Goal: Task Accomplishment & Management: Manage account settings

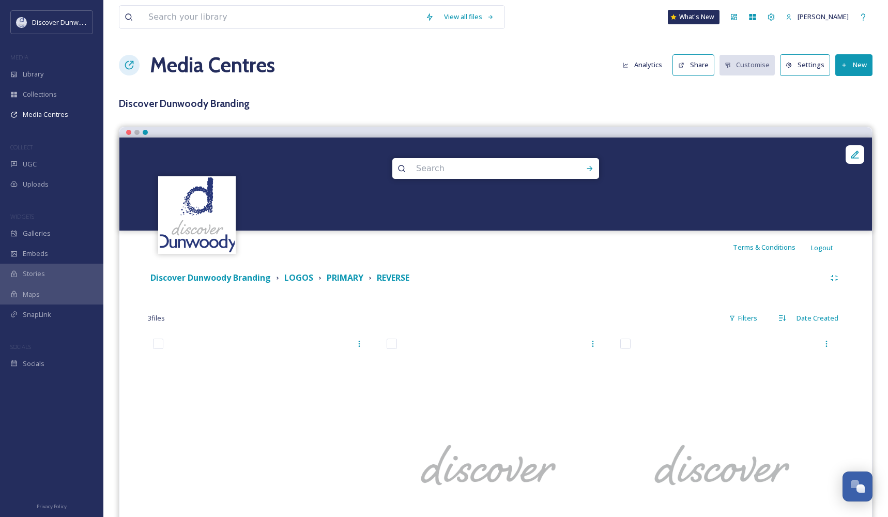
scroll to position [60, 0]
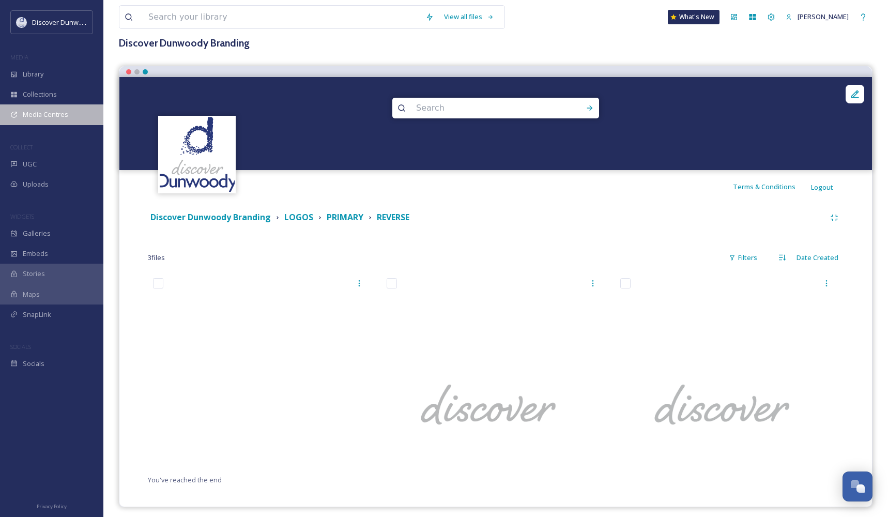
click at [42, 116] on span "Media Centres" at bounding box center [45, 115] width 45 height 10
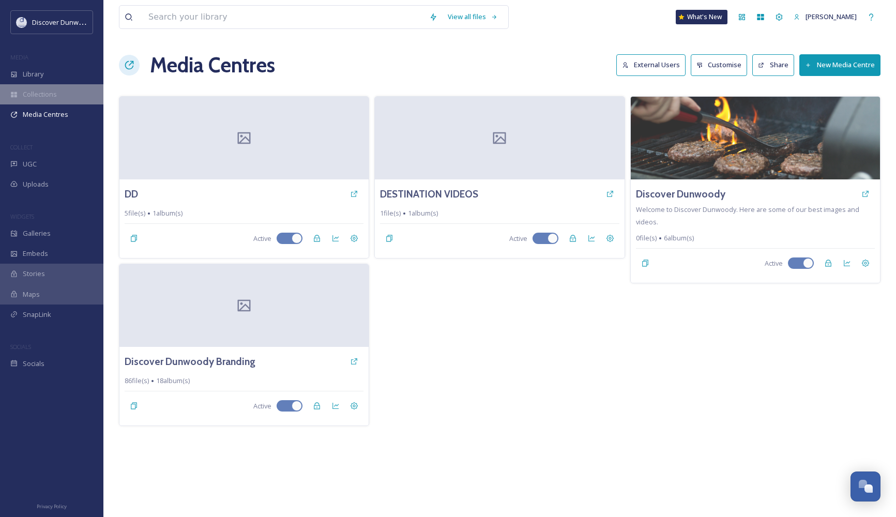
click at [48, 96] on span "Collections" at bounding box center [40, 94] width 34 height 10
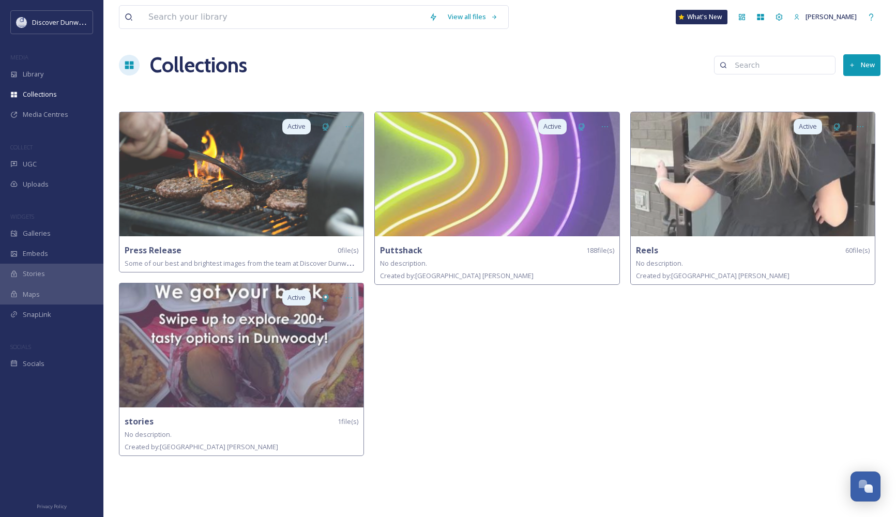
click at [131, 63] on icon at bounding box center [129, 66] width 9 height 8
click at [186, 64] on h1 "Collections" at bounding box center [198, 65] width 97 height 31
click at [841, 71] on div "Collections New" at bounding box center [499, 65] width 761 height 31
click at [854, 69] on button "New" at bounding box center [861, 64] width 37 height 21
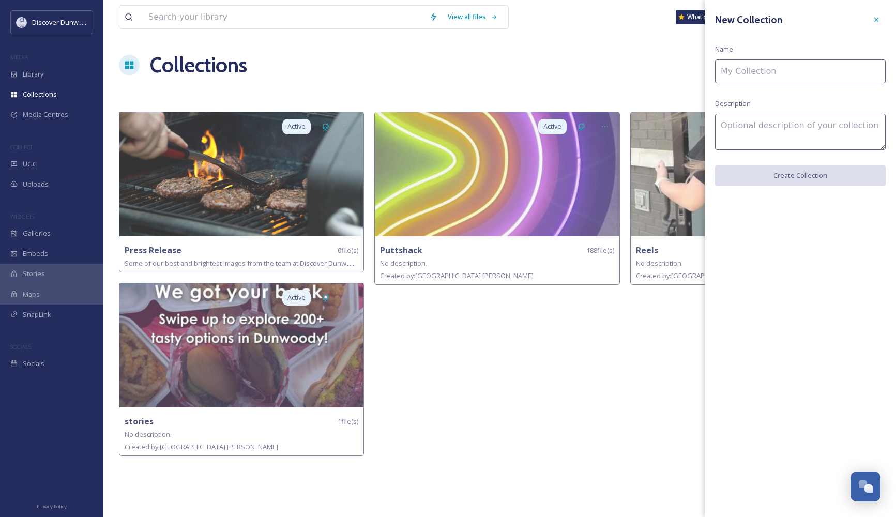
click at [854, 69] on input at bounding box center [800, 71] width 171 height 24
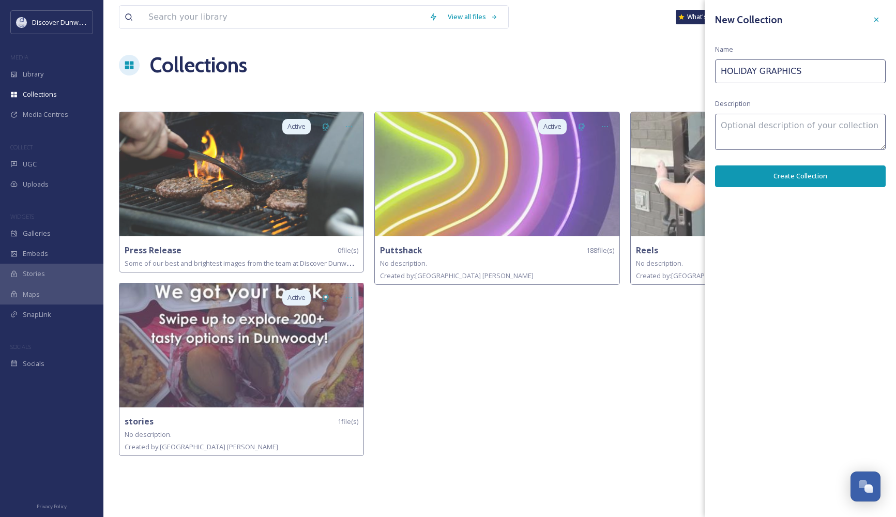
type input "HOLIDAY GRAPHICS"
click at [841, 157] on div "New Collection Name HOLIDAY GRAPHICS Description Create Collection" at bounding box center [799, 98] width 191 height 197
click at [837, 175] on button "Create Collection" at bounding box center [800, 175] width 171 height 21
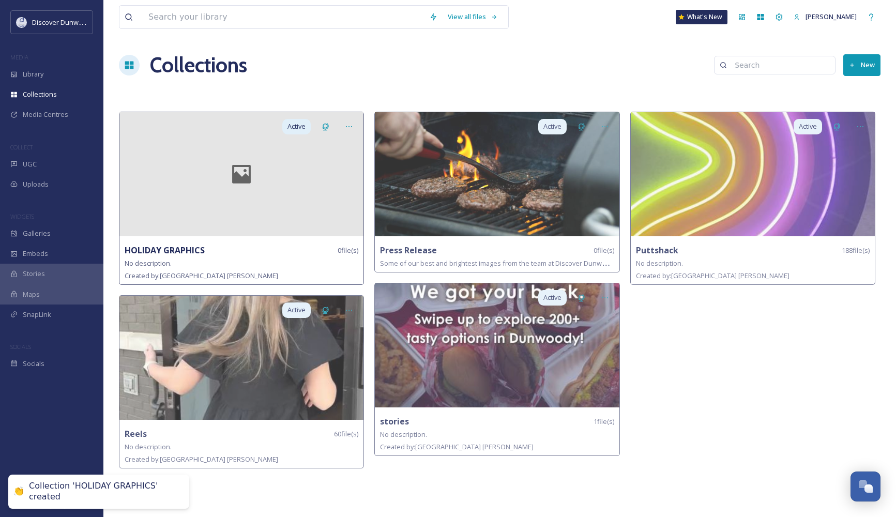
click at [274, 153] on div at bounding box center [241, 174] width 244 height 124
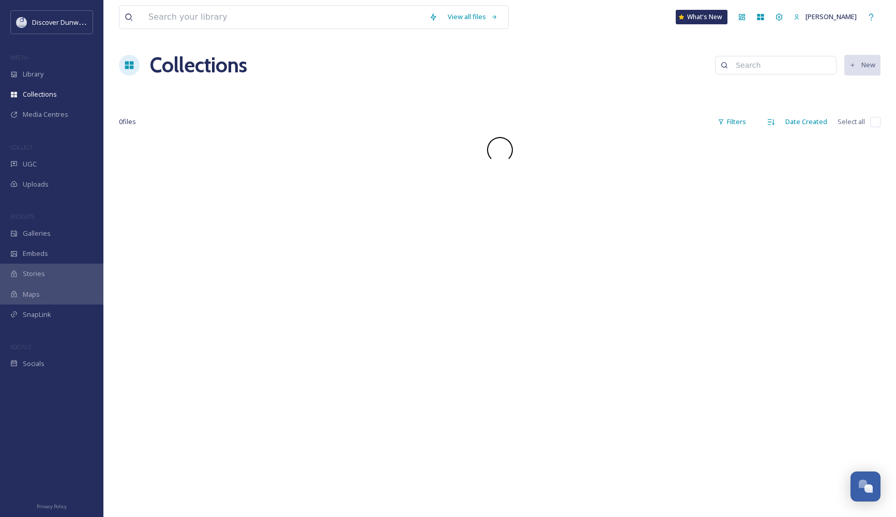
click at [220, 203] on div "View all files What's New [PERSON_NAME] Collections New 0 file s Filters Date C…" at bounding box center [499, 258] width 792 height 517
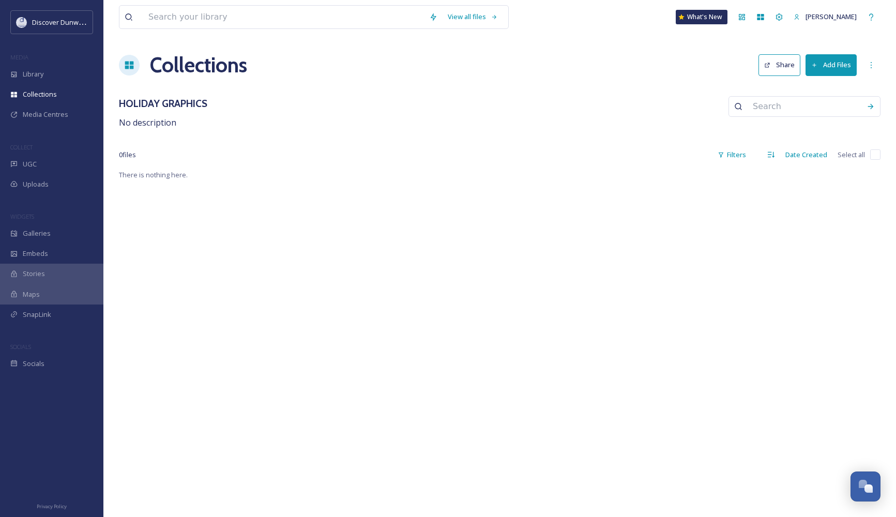
click at [806, 58] on button "Add Files" at bounding box center [830, 64] width 51 height 21
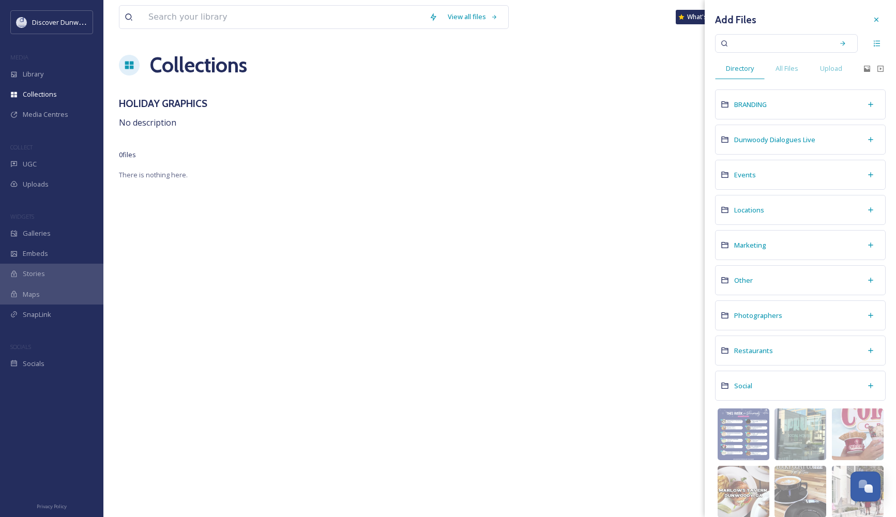
click at [813, 35] on input at bounding box center [779, 43] width 98 height 23
click at [839, 70] on span "Upload" at bounding box center [831, 69] width 22 height 10
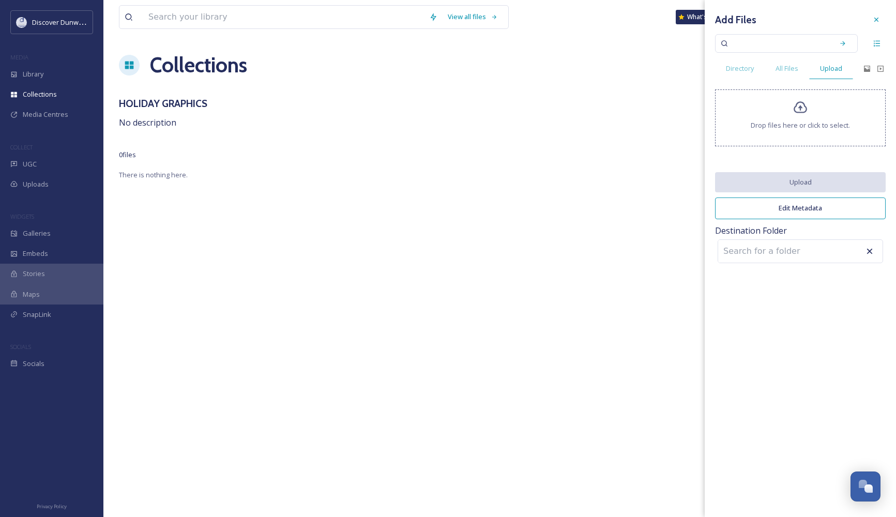
click at [795, 247] on input at bounding box center [775, 251] width 114 height 23
type input "HOLIDAY GRAPHICS"
click at [823, 329] on div "Add Files Directory All Files Upload Drop files here or click to select. Upload…" at bounding box center [799, 258] width 191 height 517
click at [815, 251] on input "HOLIDAY GRAPHICS" at bounding box center [775, 251] width 114 height 23
click at [867, 253] on icon at bounding box center [869, 251] width 10 height 10
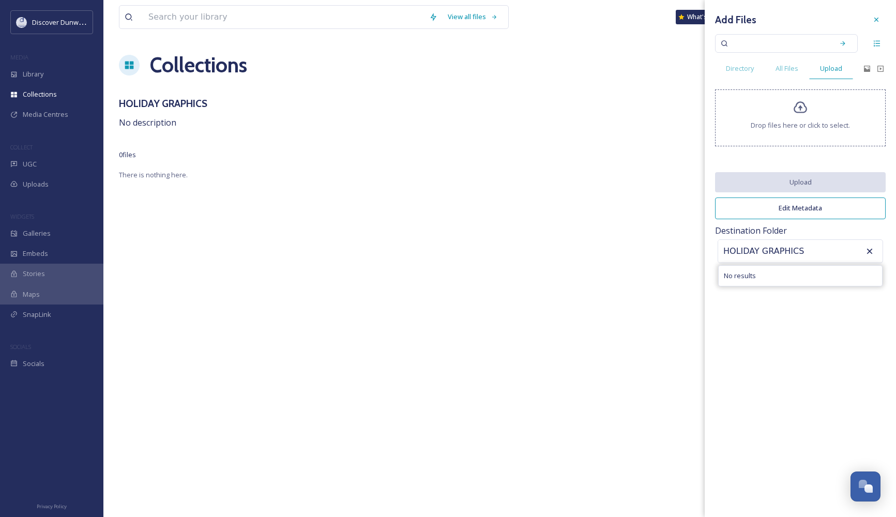
click at [875, 259] on div "HOLIDAY GRAPHICS No results" at bounding box center [799, 251] width 165 height 24
drag, startPoint x: 798, startPoint y: 248, endPoint x: 593, endPoint y: 246, distance: 204.7
click at [593, 246] on div "View all files What's New [PERSON_NAME] Collections Share Add Files HOLIDAY GRA…" at bounding box center [499, 258] width 792 height 517
click at [802, 207] on button "Edit Metadata" at bounding box center [800, 207] width 171 height 21
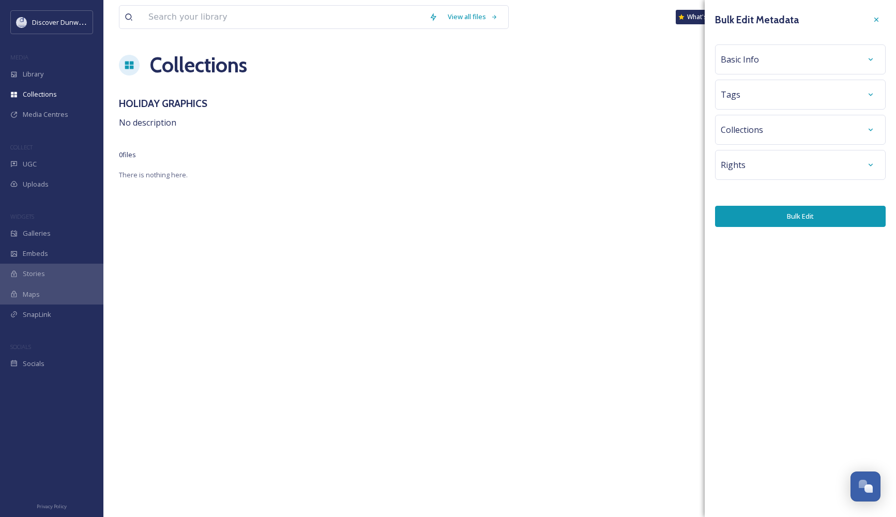
click at [762, 66] on div "Basic Info" at bounding box center [800, 59] width 159 height 19
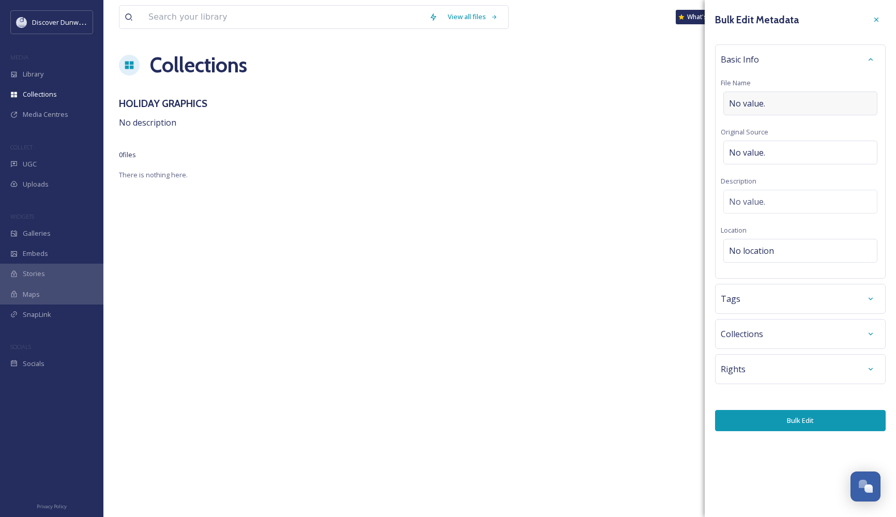
click at [752, 108] on span "No value." at bounding box center [747, 103] width 36 height 12
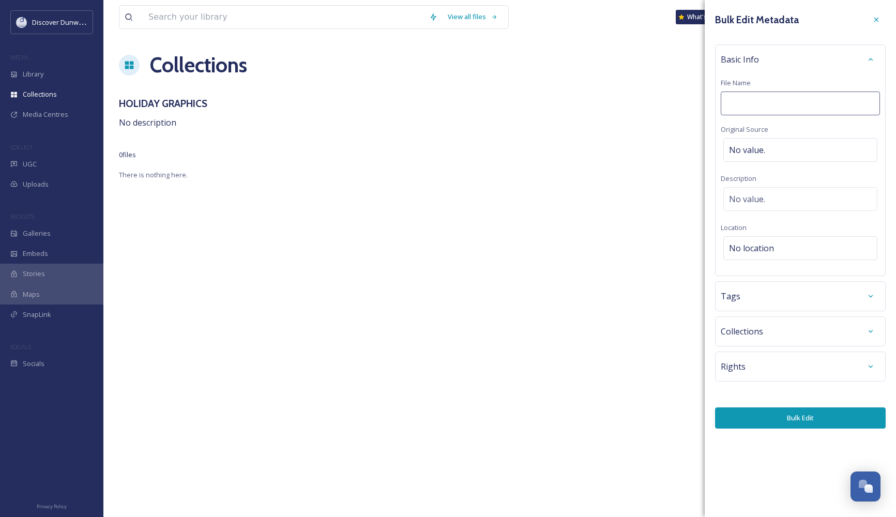
type input "H"
type input "9/11"
click at [771, 246] on span "No location" at bounding box center [751, 248] width 45 height 12
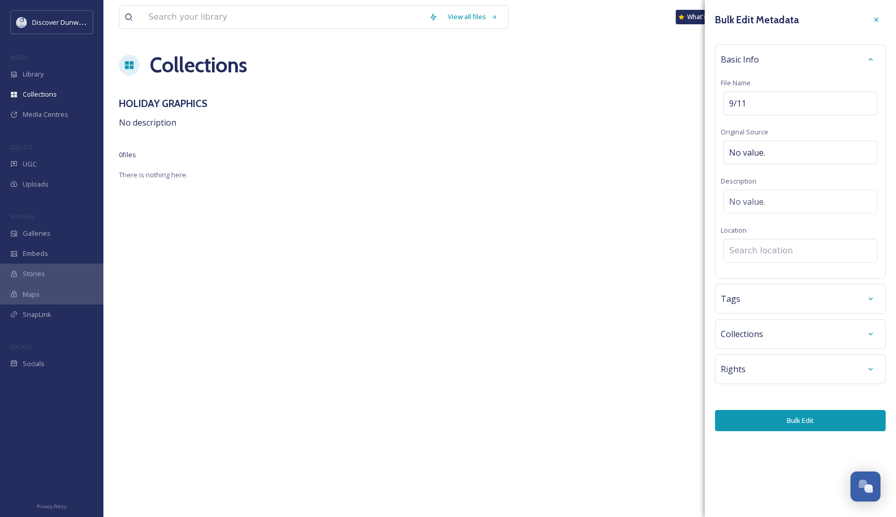
click at [764, 255] on input at bounding box center [800, 250] width 153 height 23
click at [773, 332] on div "Collections" at bounding box center [800, 334] width 159 height 19
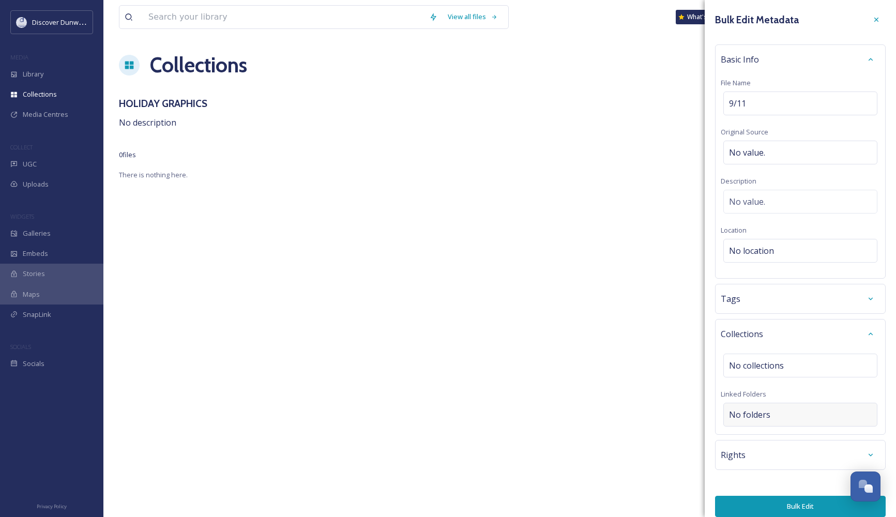
click at [778, 421] on div "No folders" at bounding box center [800, 415] width 154 height 24
click at [778, 512] on button "Bulk Edit" at bounding box center [800, 506] width 171 height 21
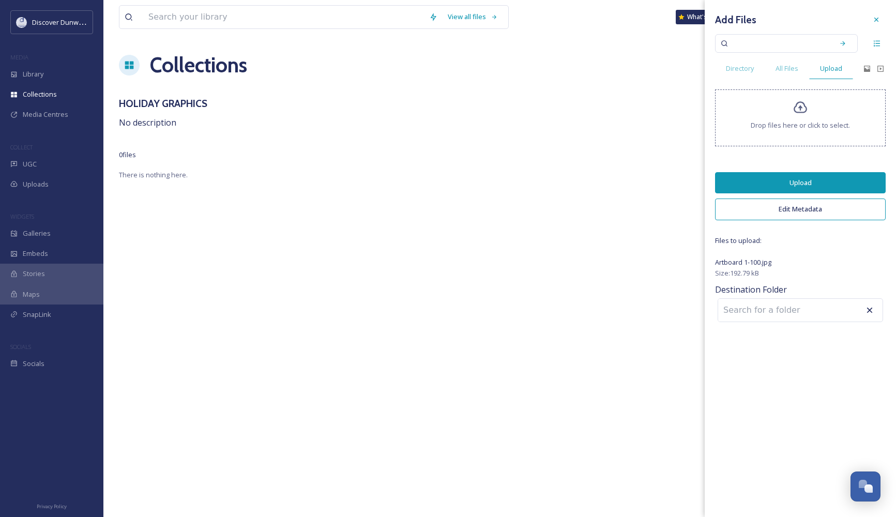
click at [835, 183] on button "Upload" at bounding box center [800, 182] width 171 height 21
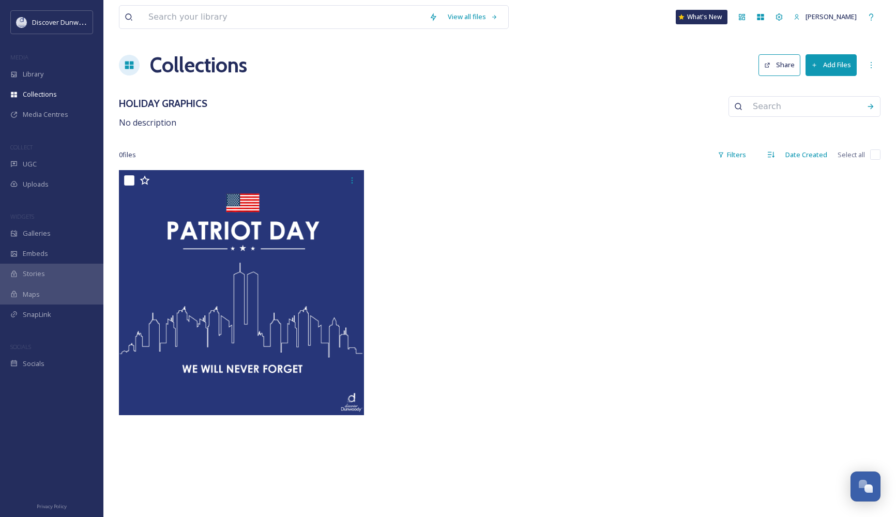
click at [616, 145] on div "0 file s Filters Date Created Select all" at bounding box center [499, 155] width 761 height 20
click at [44, 114] on span "Media Centres" at bounding box center [45, 115] width 45 height 10
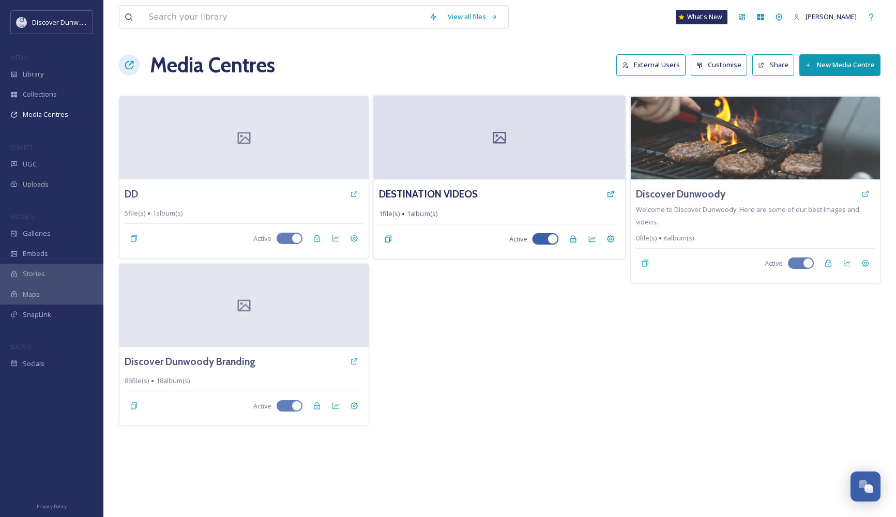
click at [503, 188] on div "DESTINATION VIDEOS" at bounding box center [499, 194] width 241 height 19
click at [431, 123] on div at bounding box center [500, 138] width 252 height 84
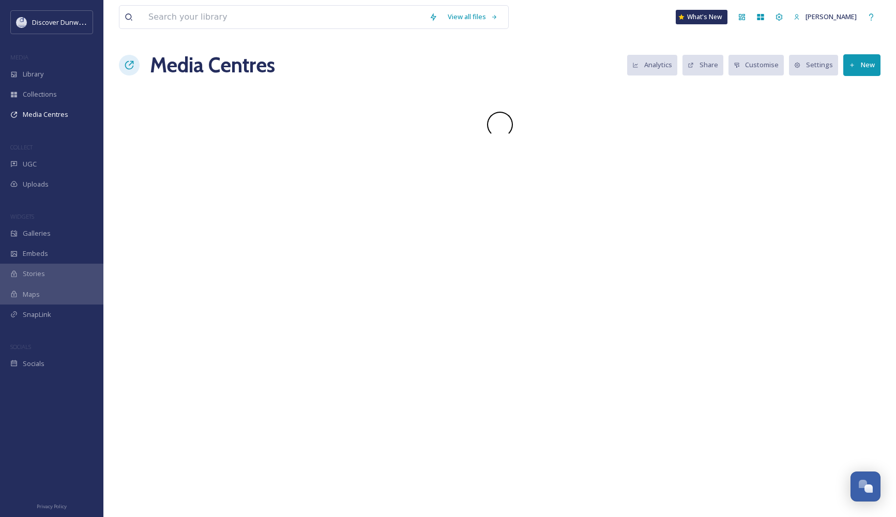
click at [431, 123] on div at bounding box center [499, 125] width 761 height 26
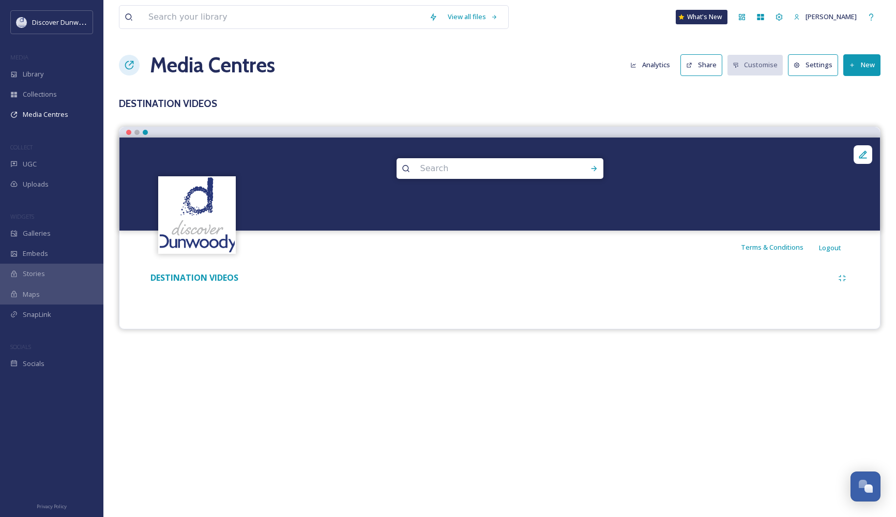
click at [427, 269] on div "DESTINATION VIDEOS" at bounding box center [499, 278] width 703 height 19
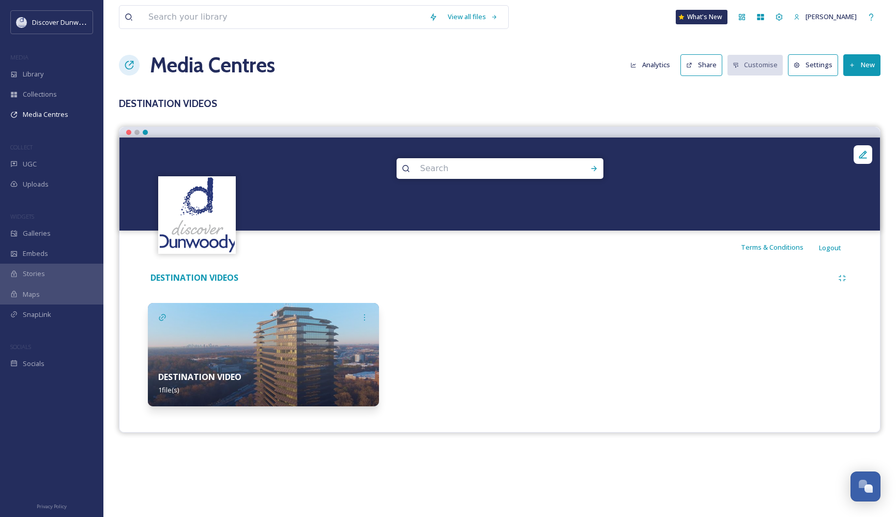
click at [217, 342] on img at bounding box center [263, 354] width 231 height 103
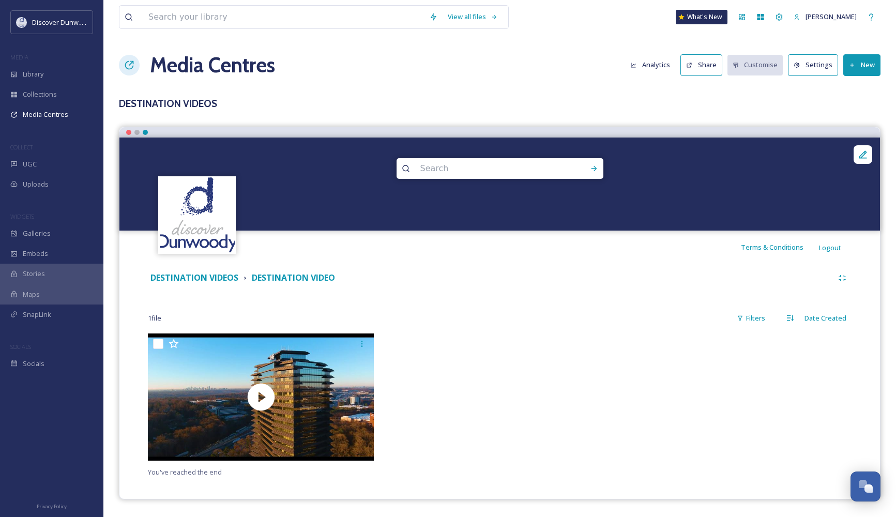
click at [868, 65] on button "New" at bounding box center [861, 64] width 37 height 21
click at [861, 88] on span "Add Files" at bounding box center [855, 89] width 28 height 10
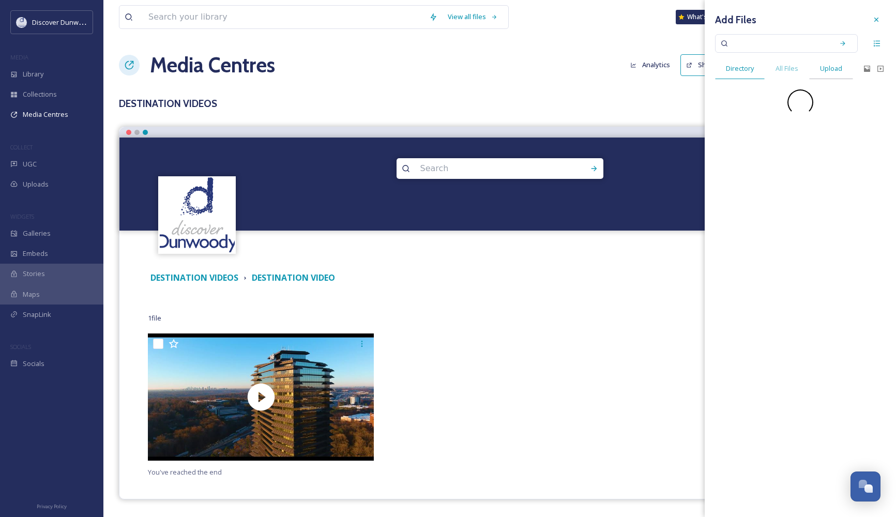
click at [825, 66] on span "Upload" at bounding box center [831, 69] width 22 height 10
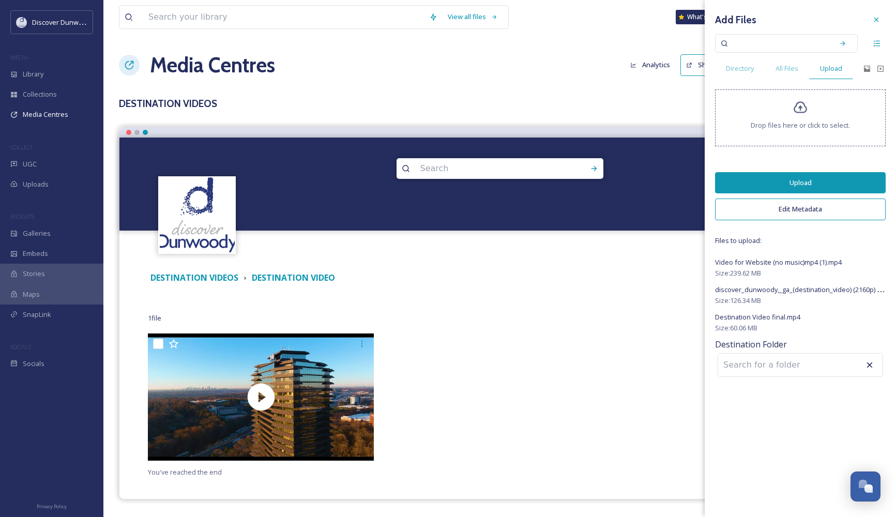
click at [831, 185] on button "Upload" at bounding box center [800, 182] width 171 height 21
